Goal: Transaction & Acquisition: Purchase product/service

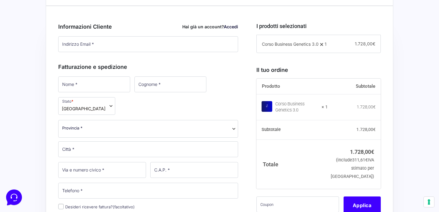
scroll to position [502, 0]
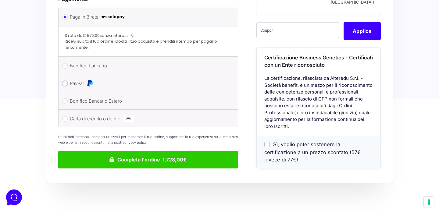
click at [64, 81] on input "PayPal" at bounding box center [64, 83] width 5 height 5
radio input "true"
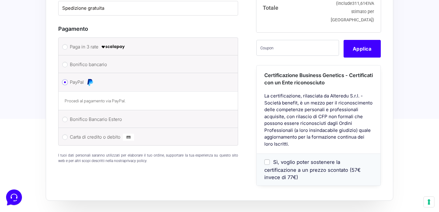
scroll to position [474, 0]
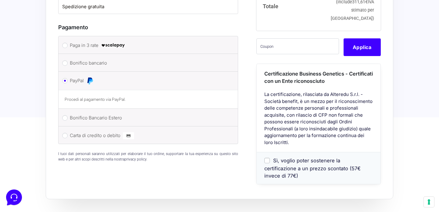
click at [268, 158] on input "Sì, voglio poter sostenere la certificazione a un prezzo scontato (57€ invece d…" at bounding box center [266, 160] width 5 height 5
checkbox input "true"
click at [266, 158] on input "Sì, voglio poter sostenere la certificazione a un prezzo scontato (57€ invece d…" at bounding box center [266, 160] width 5 height 5
checkbox input "false"
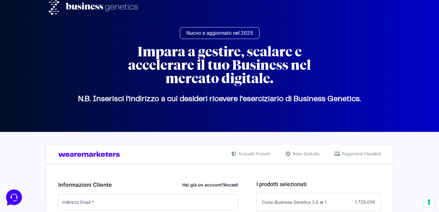
scroll to position [0, 0]
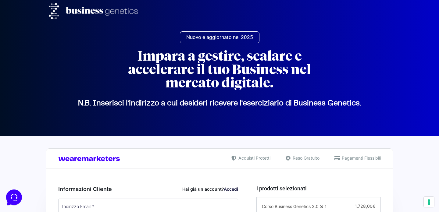
click at [93, 11] on img at bounding box center [96, 11] width 94 height 16
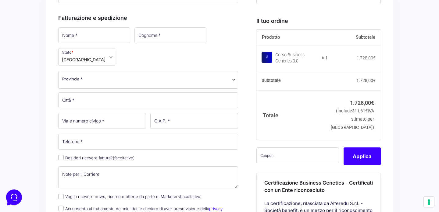
scroll to position [212, 0]
